Goal: Transaction & Acquisition: Purchase product/service

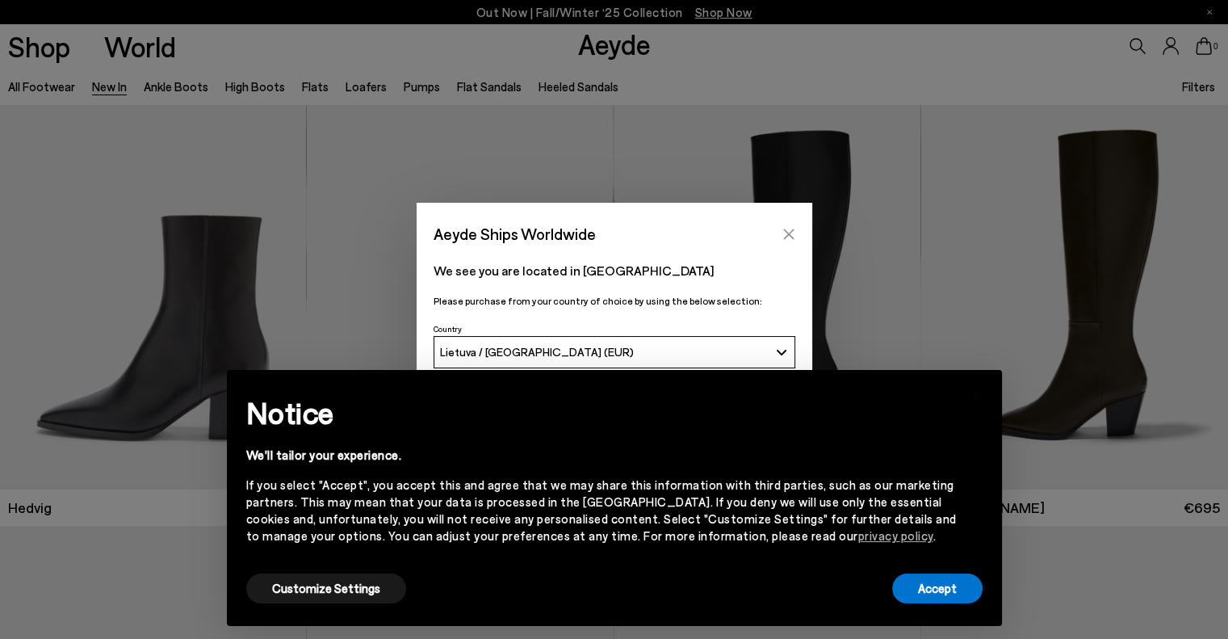
click at [786, 232] on icon "Close" at bounding box center [788, 233] width 10 height 10
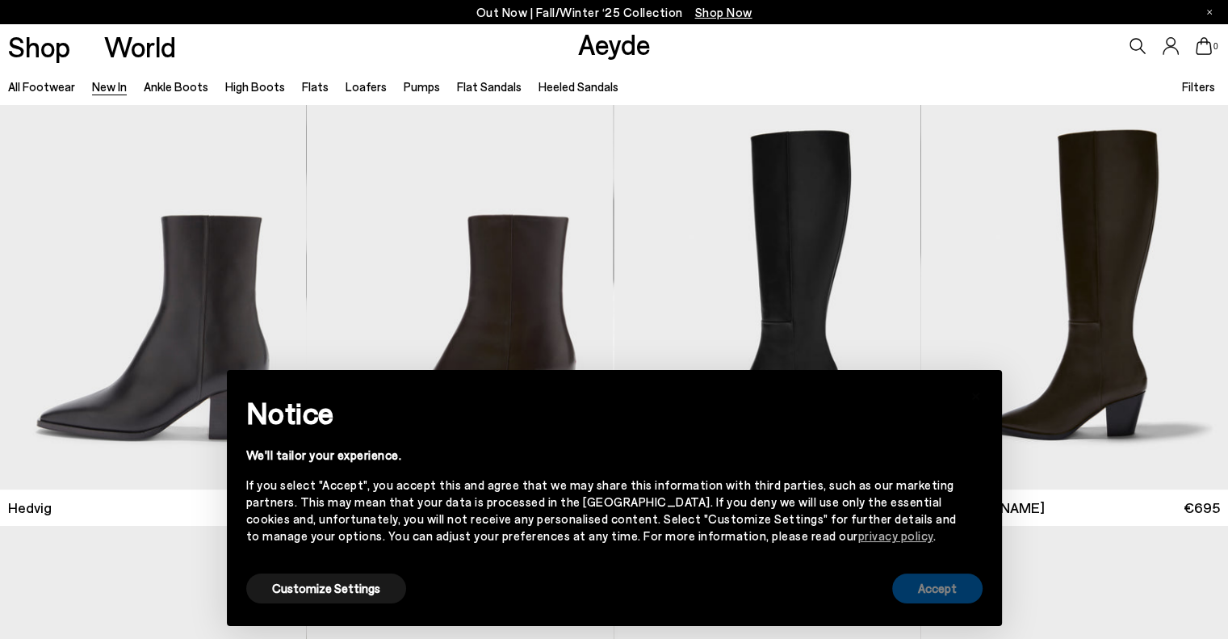
click at [950, 595] on button "Accept" at bounding box center [937, 588] width 90 height 30
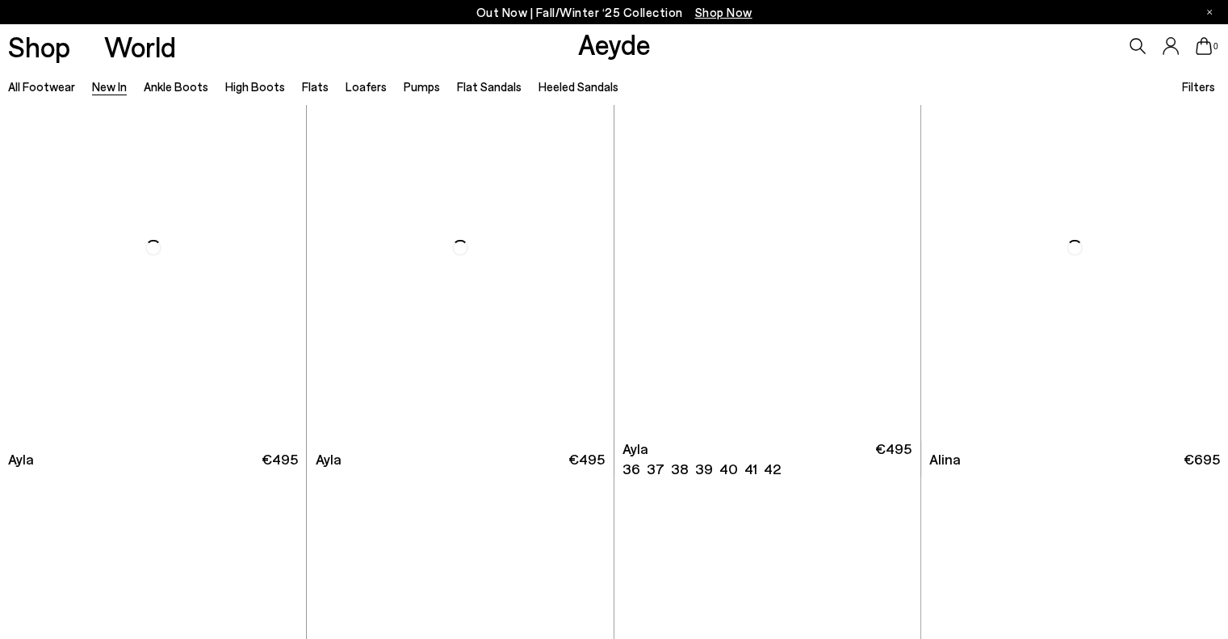
scroll to position [5005, 0]
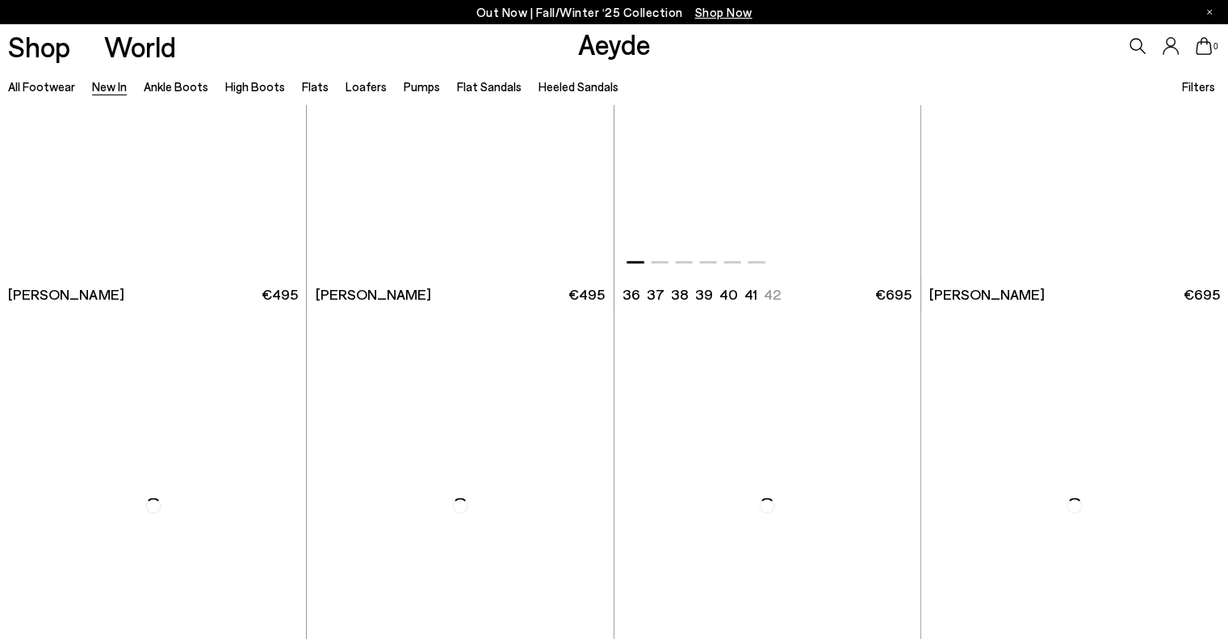
scroll to position [7507, 0]
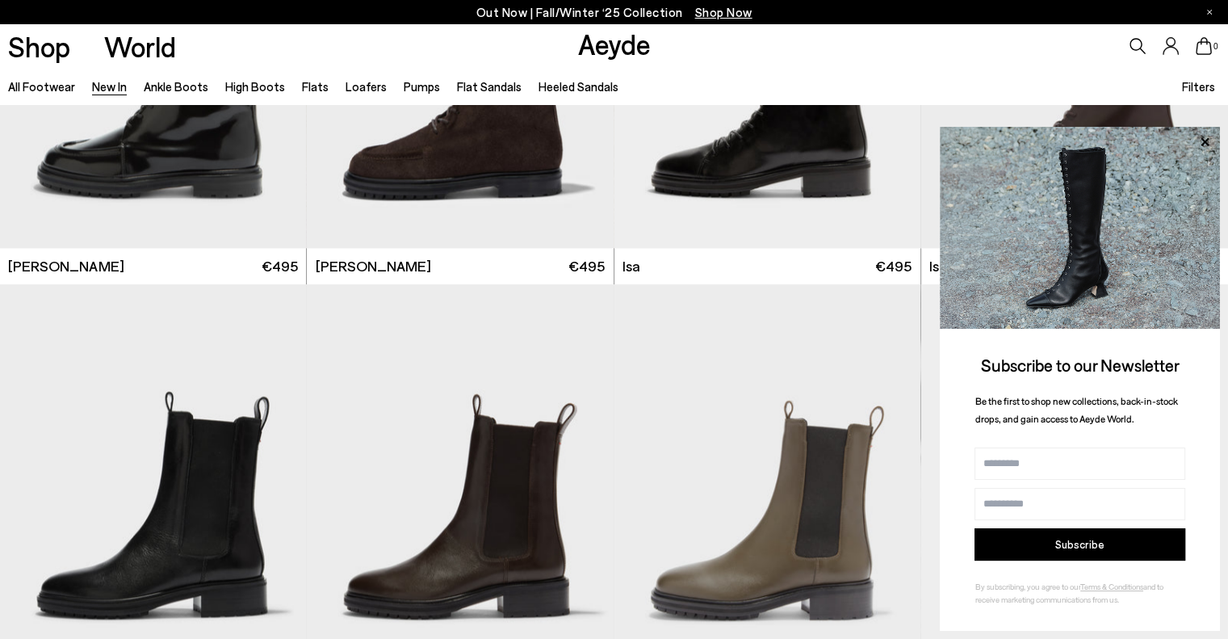
scroll to position [8234, 0]
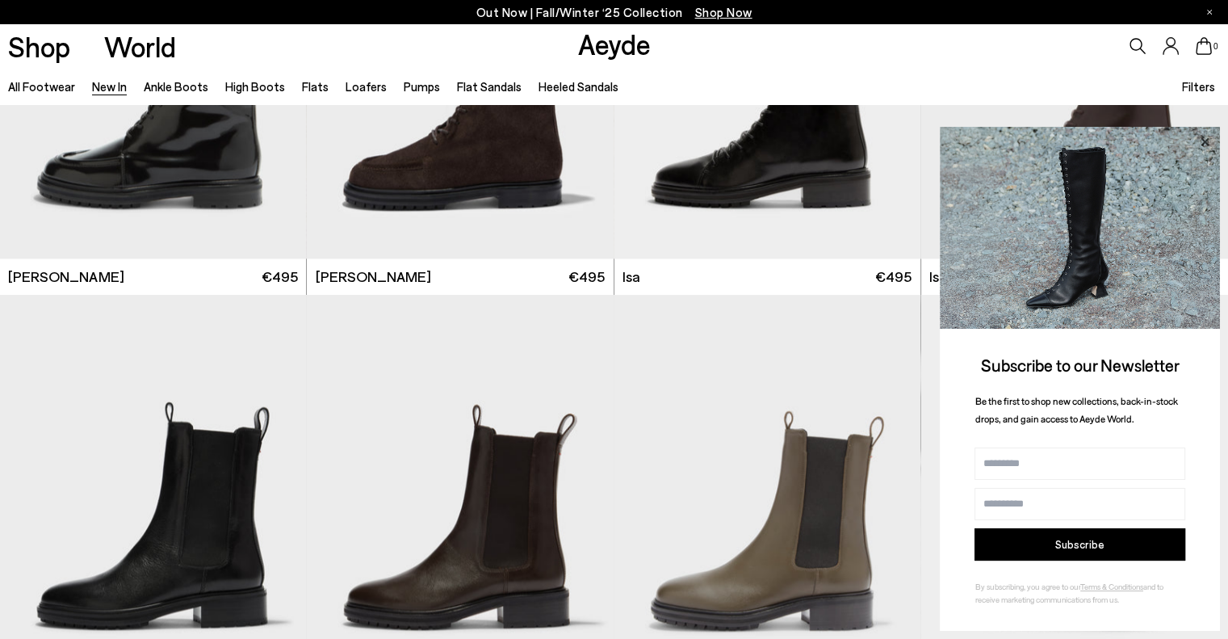
click at [1207, 144] on icon at bounding box center [1204, 141] width 8 height 8
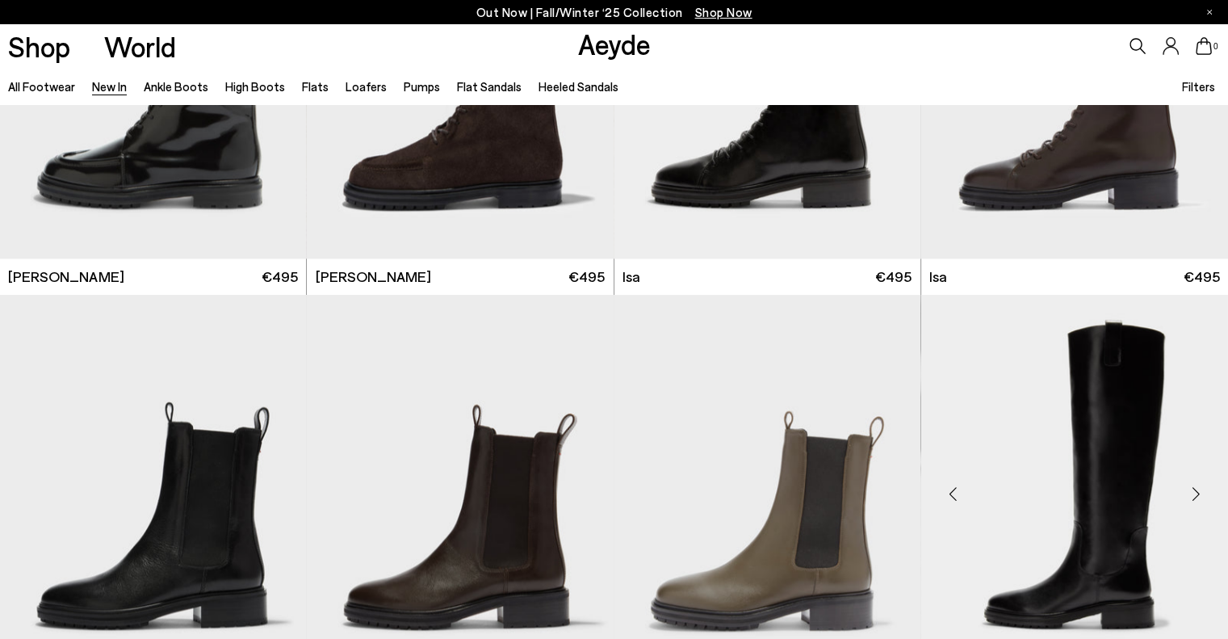
click at [1122, 447] on img "1 / 6" at bounding box center [1074, 487] width 307 height 385
click at [1118, 447] on img "1 / 6" at bounding box center [1074, 487] width 307 height 385
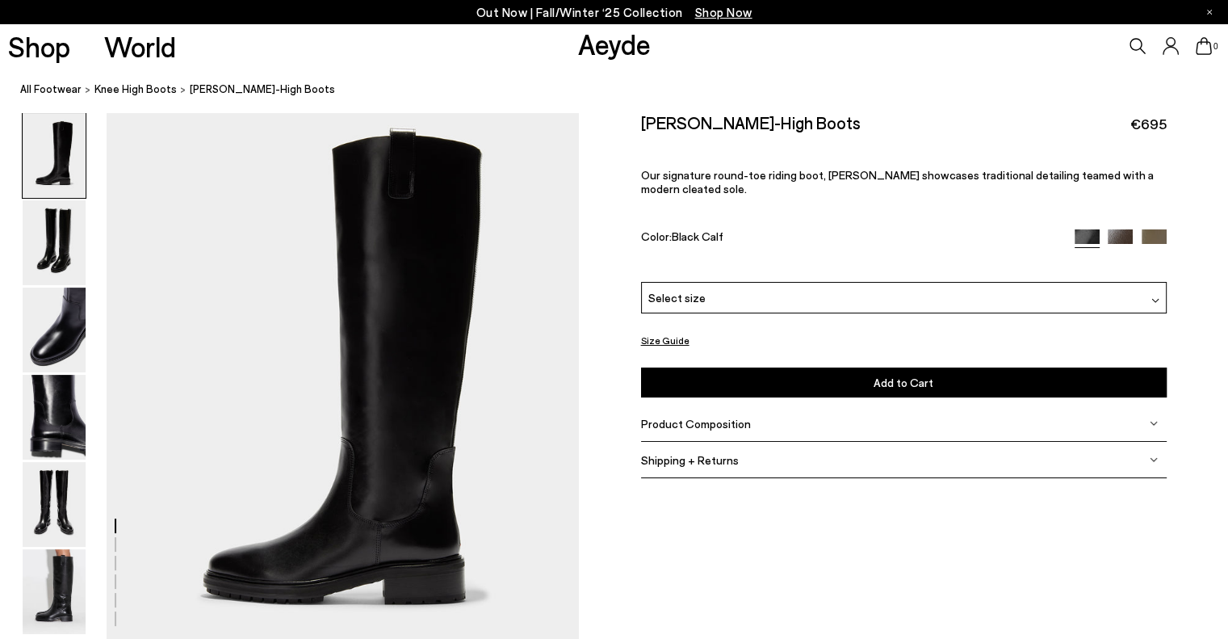
click at [823, 301] on div "Select size" at bounding box center [904, 297] width 526 height 31
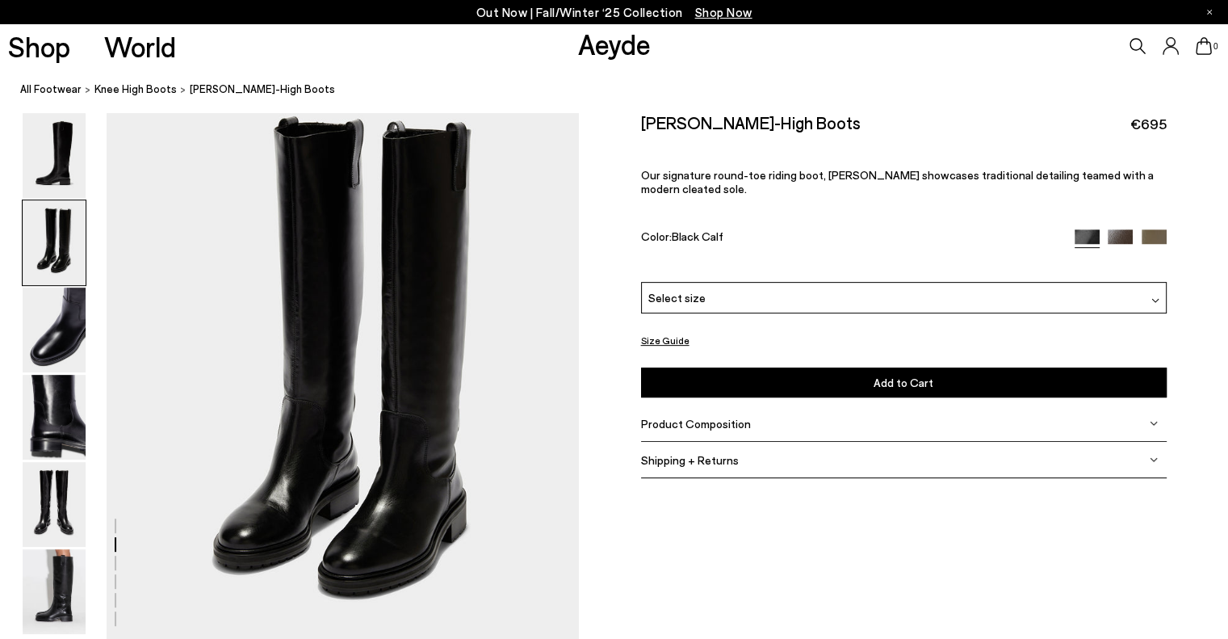
scroll to position [484, 0]
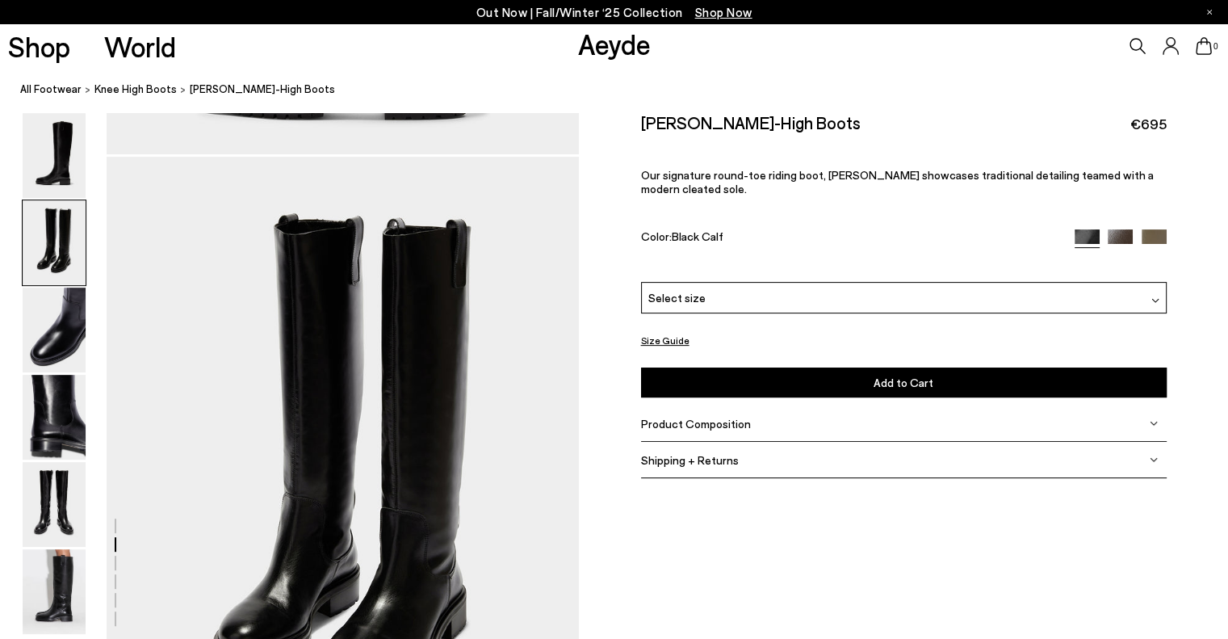
click at [1154, 461] on img at bounding box center [1153, 459] width 8 height 8
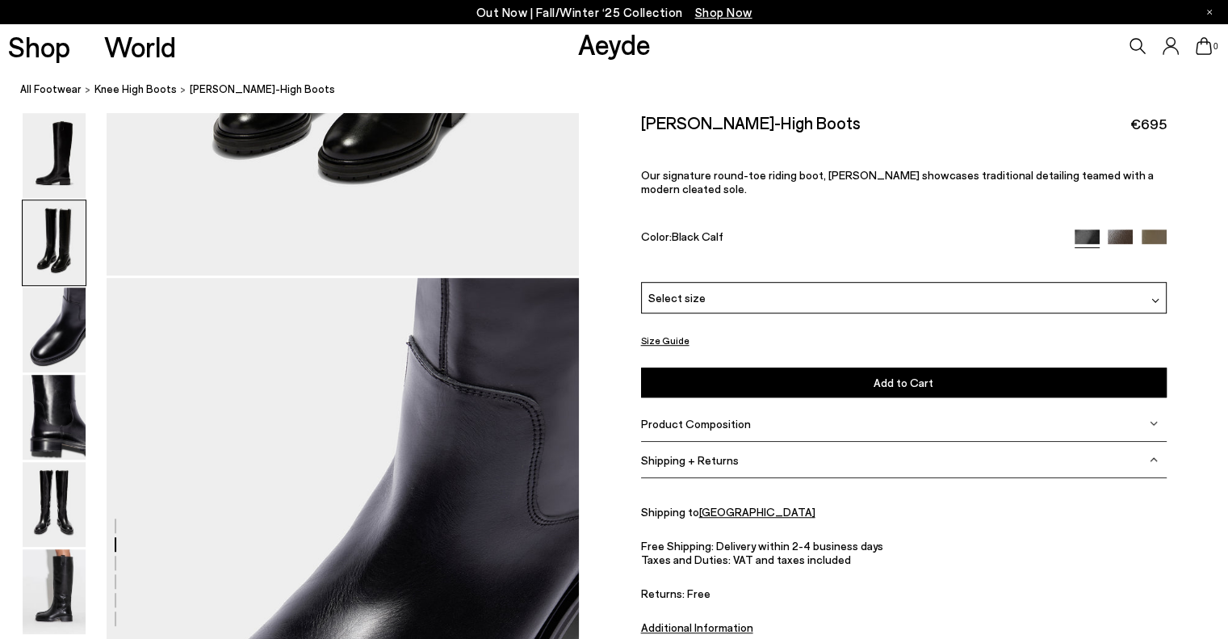
scroll to position [915, 0]
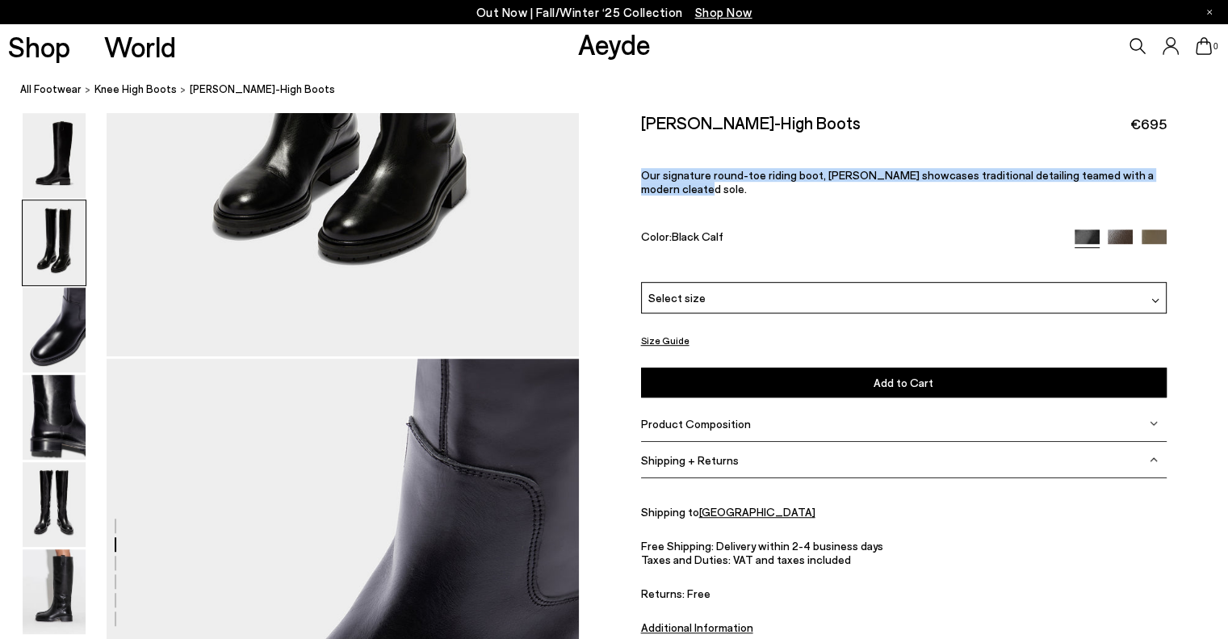
drag, startPoint x: 623, startPoint y: 162, endPoint x: 696, endPoint y: 203, distance: 83.1
click at [696, 203] on div "Size Guide Shoes Belt Our shoes come in European sizing. The easiest way to mea…" at bounding box center [903, 389] width 649 height 555
copy p "Our signature round-toe riding boot, Henry showcases traditional detailing team…"
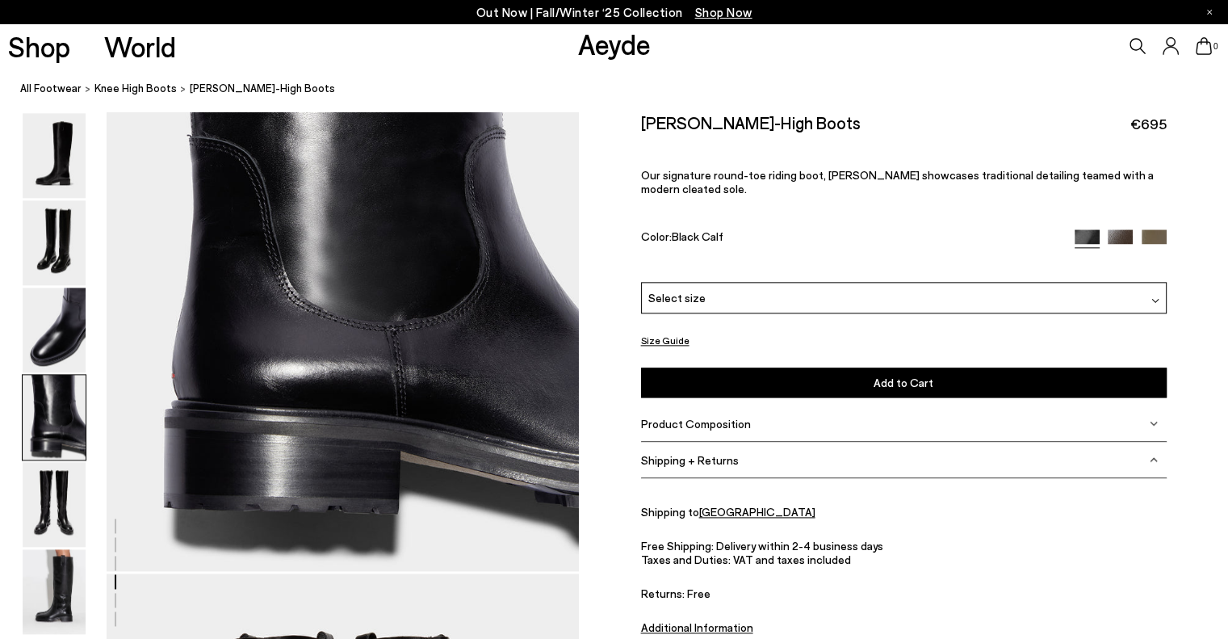
scroll to position [1965, 0]
click at [538, 70] on nav "All Footwear knee high boots Henry Knee-High Boots" at bounding box center [624, 90] width 1208 height 44
click at [47, 251] on img at bounding box center [54, 242] width 63 height 85
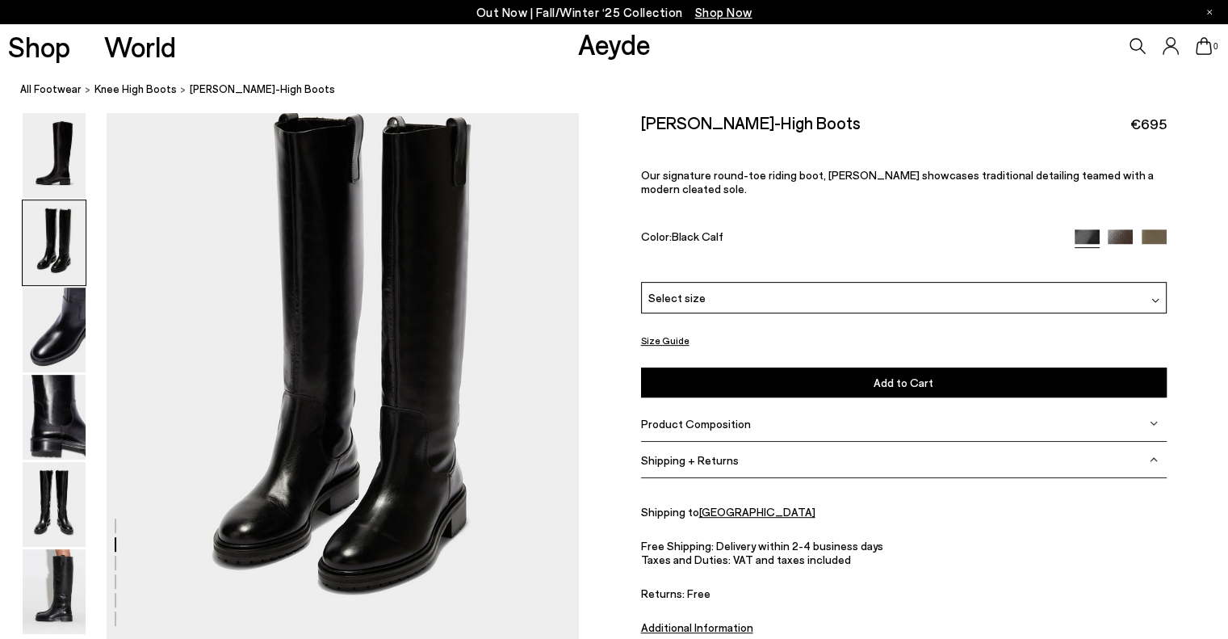
scroll to position [530, 0]
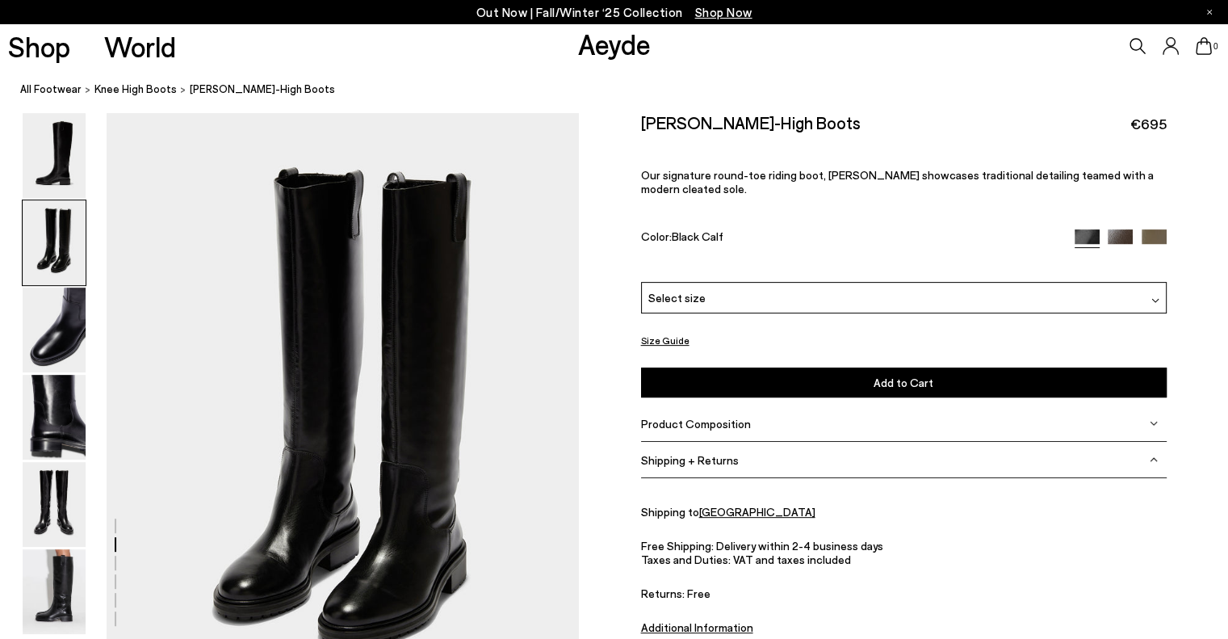
click at [643, 336] on button "Size Guide" at bounding box center [665, 340] width 48 height 20
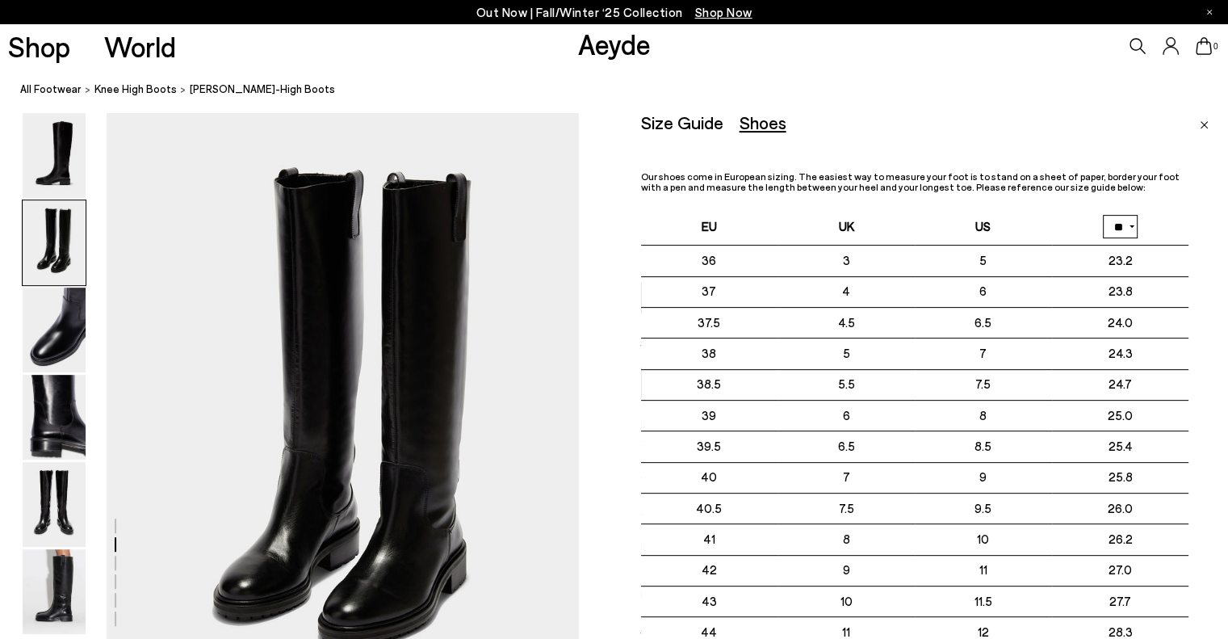
click at [697, 132] on div "Size Guide" at bounding box center [682, 122] width 82 height 20
click at [701, 128] on div "Size Guide" at bounding box center [682, 122] width 82 height 20
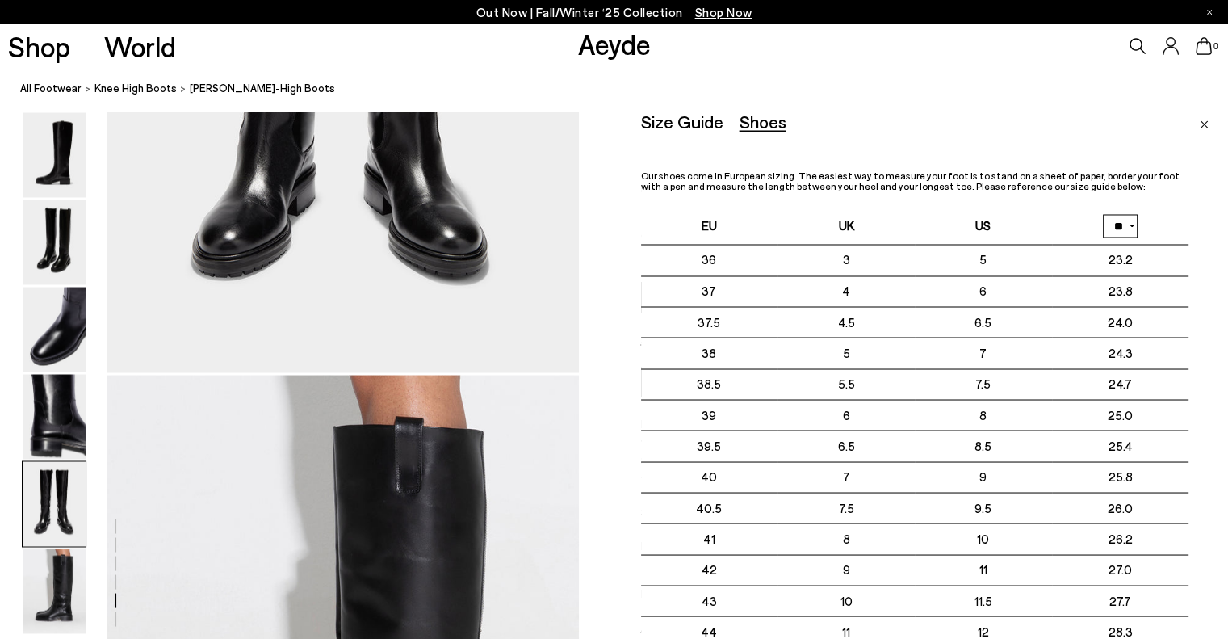
scroll to position [2710, 0]
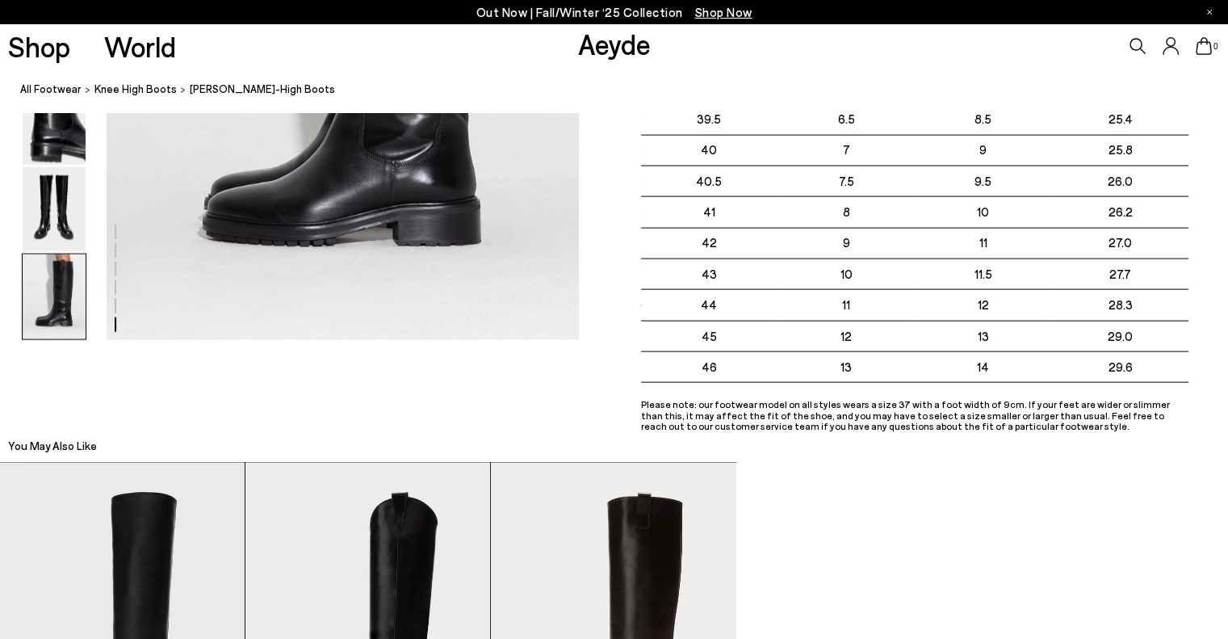
scroll to position [3275, 0]
